Goal: Check status: Check status

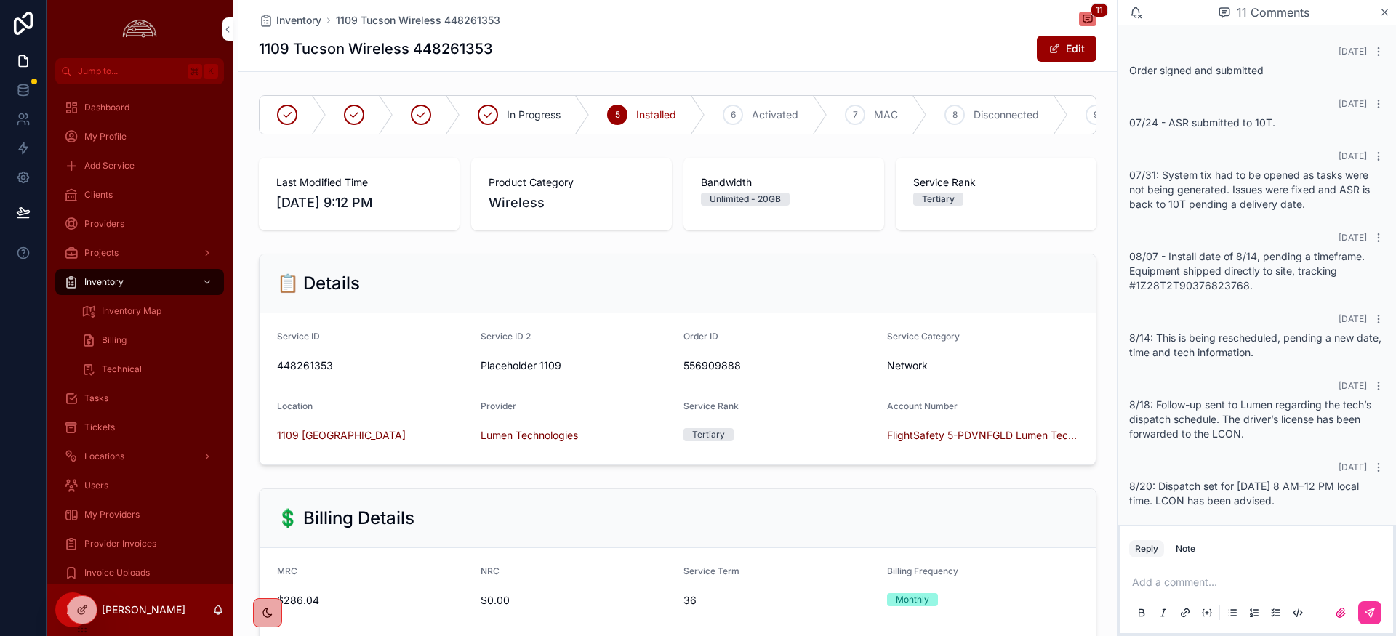
scroll to position [503, 0]
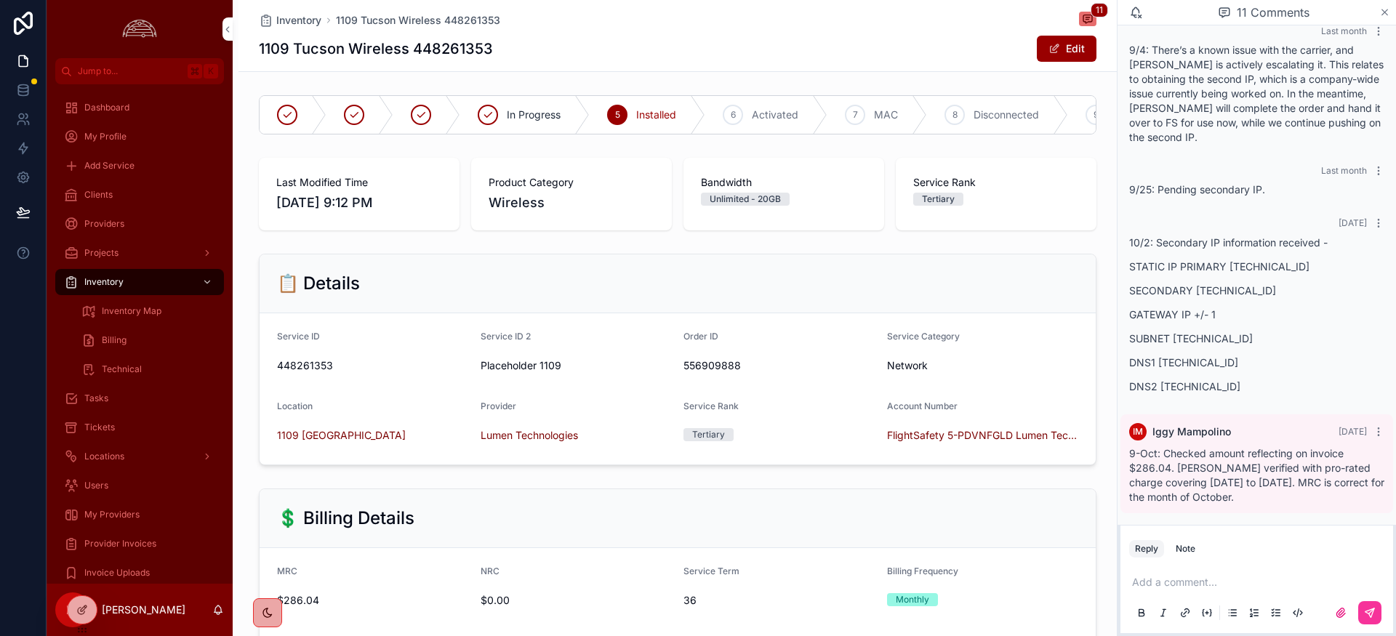
click at [1381, 14] on icon "scrollable content" at bounding box center [1385, 13] width 11 height 12
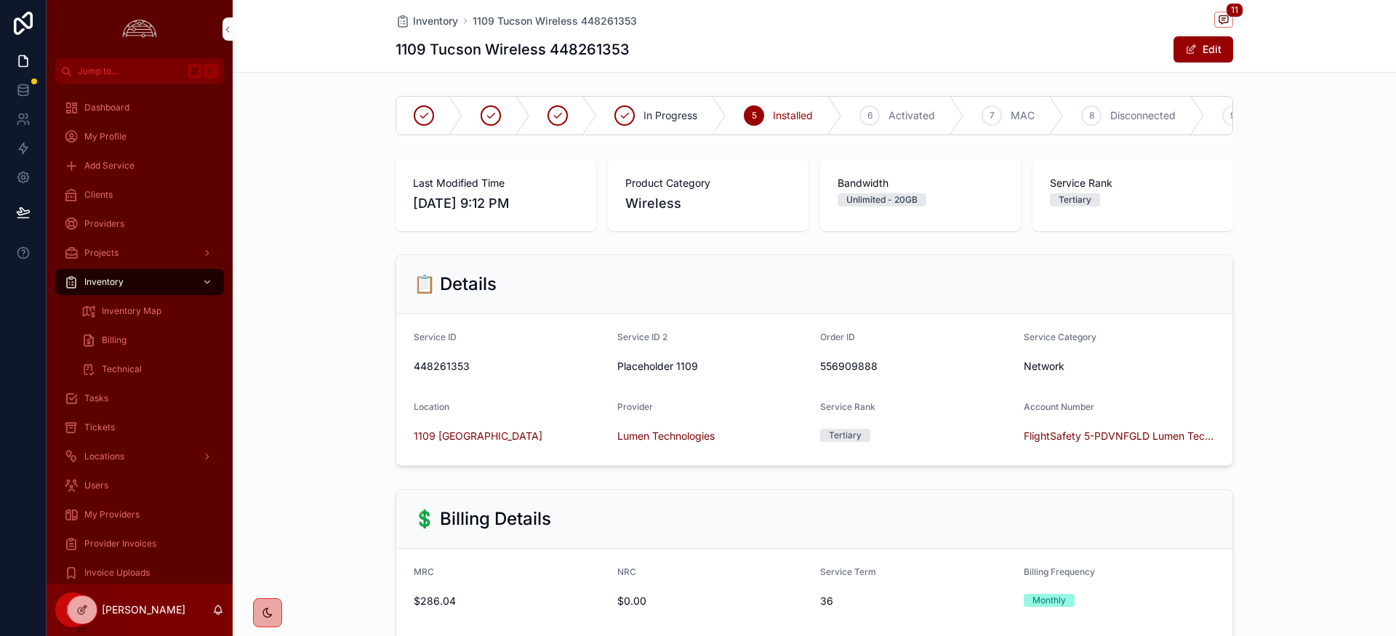
click at [124, 541] on span "Provider Invoices" at bounding box center [120, 544] width 72 height 12
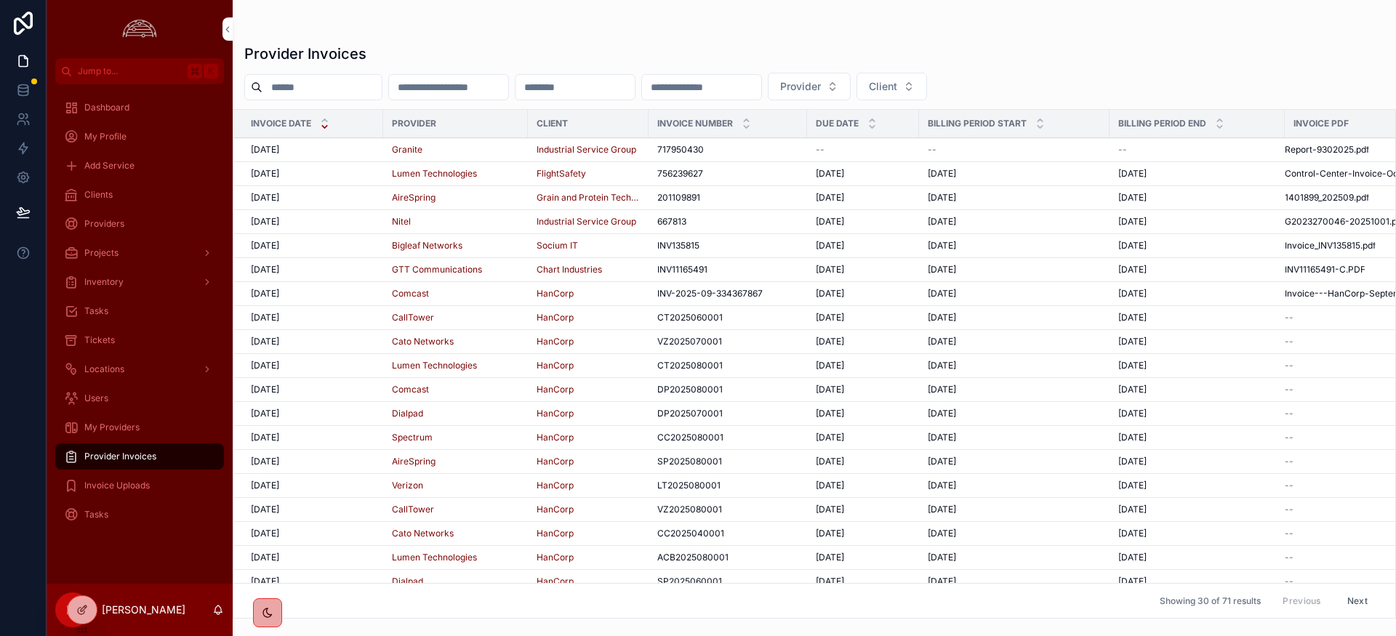
click at [276, 169] on span "[DATE]" at bounding box center [265, 174] width 28 height 12
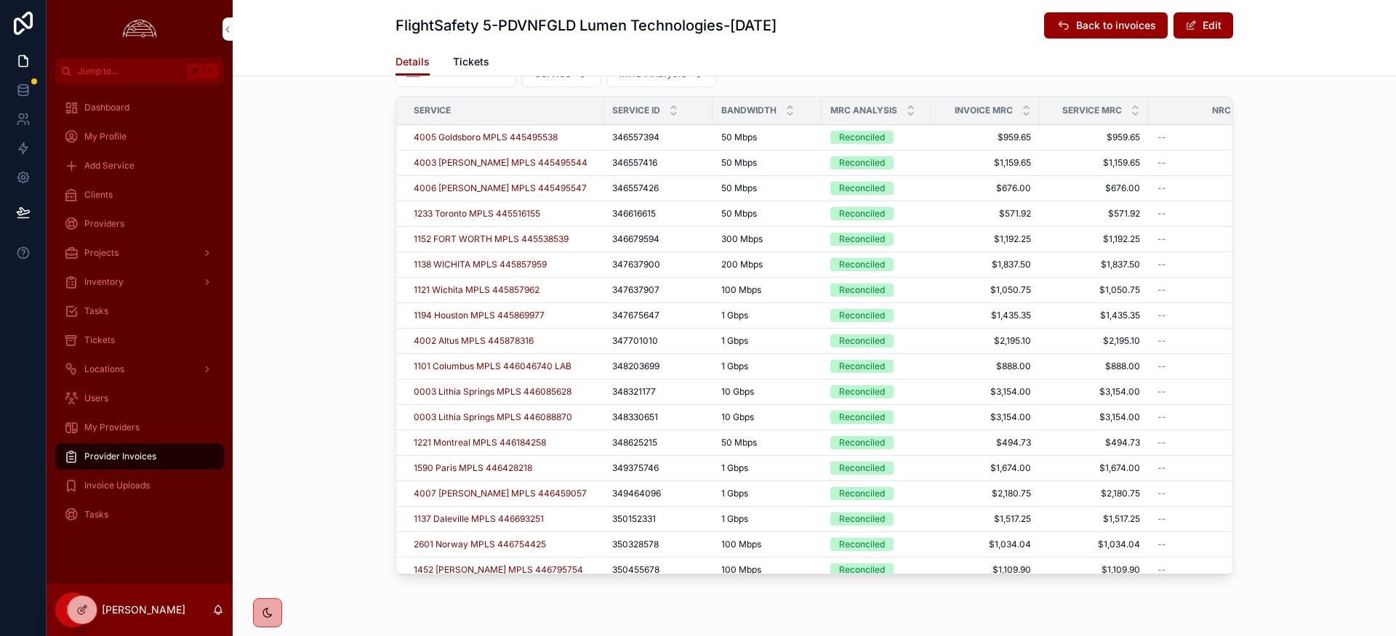
scroll to position [572, 0]
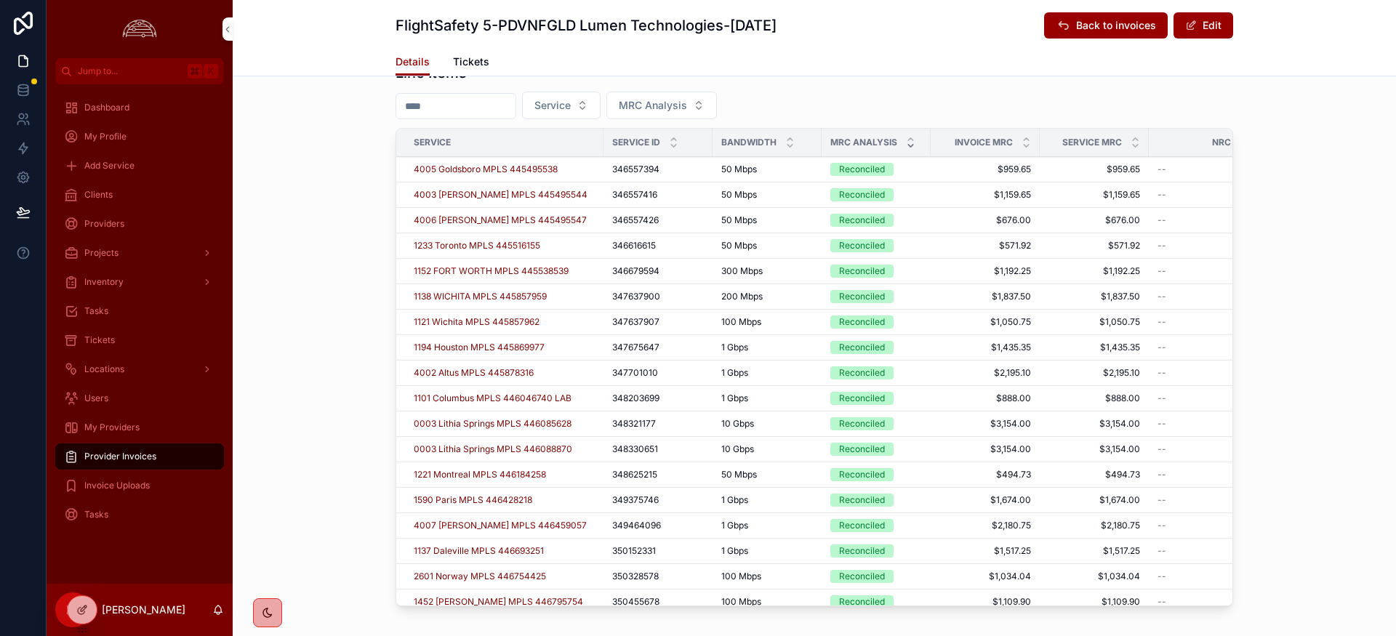
click at [912, 140] on icon "scrollable content" at bounding box center [910, 139] width 5 height 2
